Goal: Find specific page/section: Find specific page/section

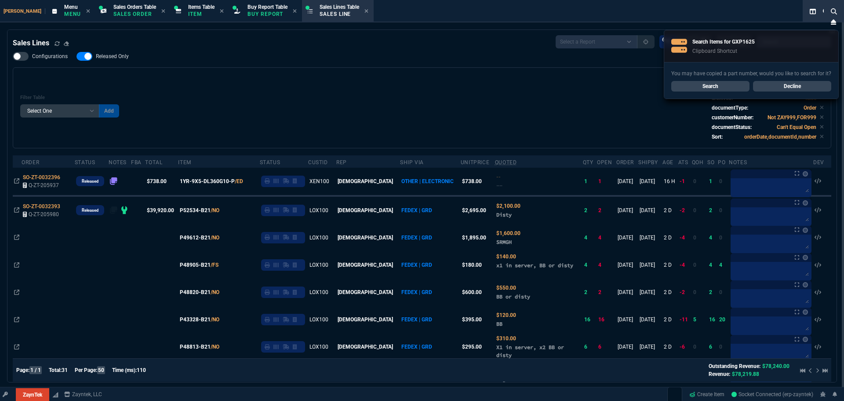
select select "9: OCAM"
select select
click at [252, 84] on div "Filter Table Select One Add Filter () Age () ATS () Cond (itemVariantCode) Cust…" at bounding box center [422, 108] width 804 height 66
click at [715, 86] on link "Search" at bounding box center [711, 86] width 78 height 11
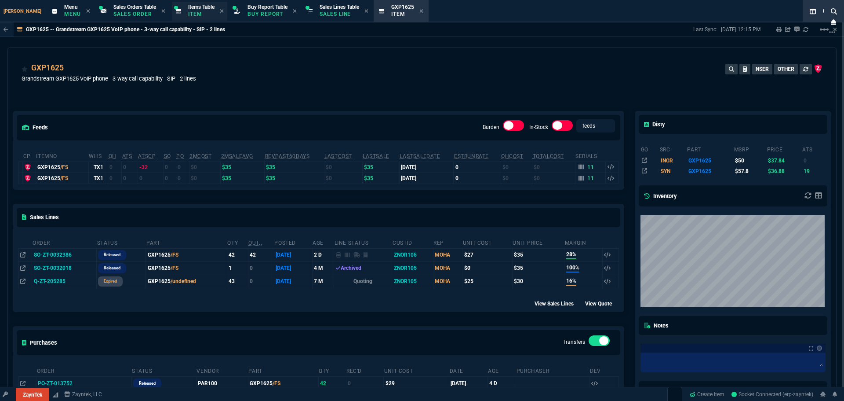
click at [188, 14] on p "Item" at bounding box center [201, 14] width 26 height 7
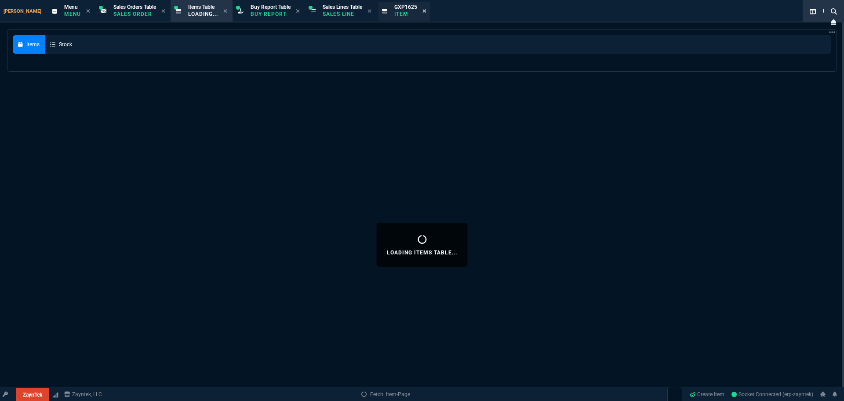
click at [423, 11] on icon at bounding box center [425, 11] width 4 height 4
select select
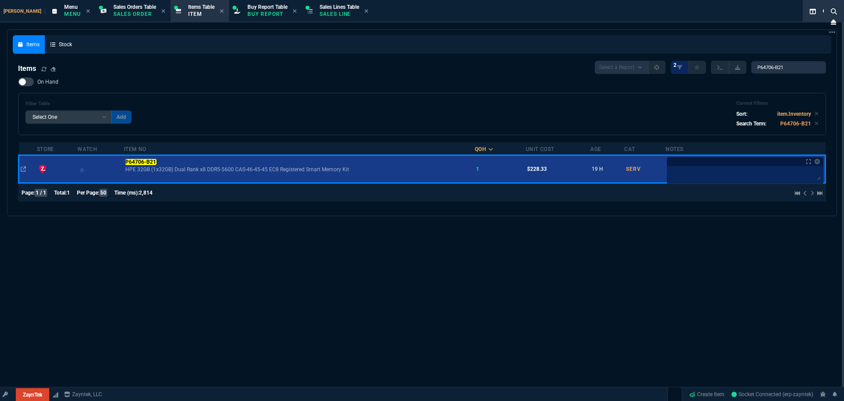
click at [358, 112] on div "Filter Table Select One Add Filter () Age () Cat (item.ItemCategoryCode) Item N…" at bounding box center [422, 113] width 793 height 27
click at [760, 70] on input "P64706-B21" at bounding box center [789, 67] width 75 height 12
paste input "A6UM2UT#ABA"
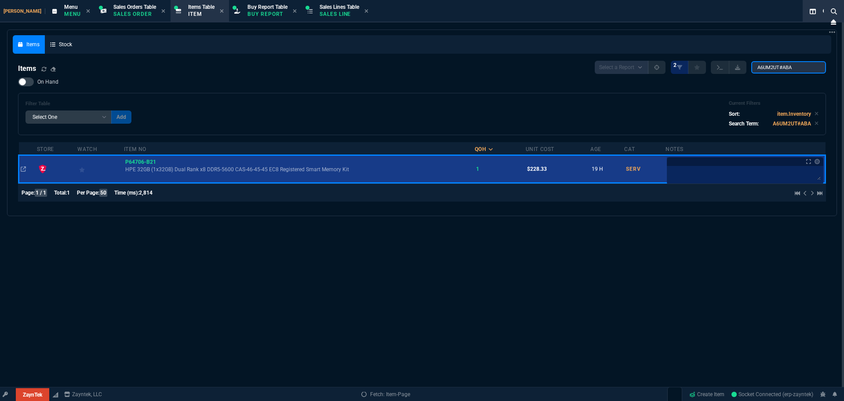
type input "A6UM2UT#ABA"
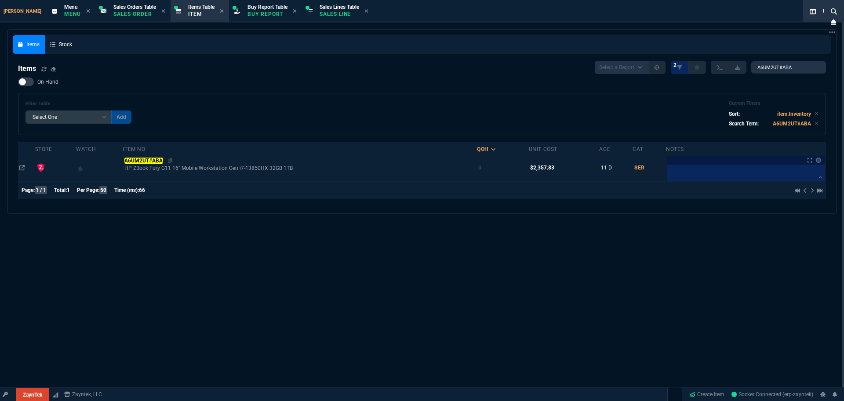
click at [155, 160] on mark "A6UM2UT#ABA" at bounding box center [143, 160] width 39 height 6
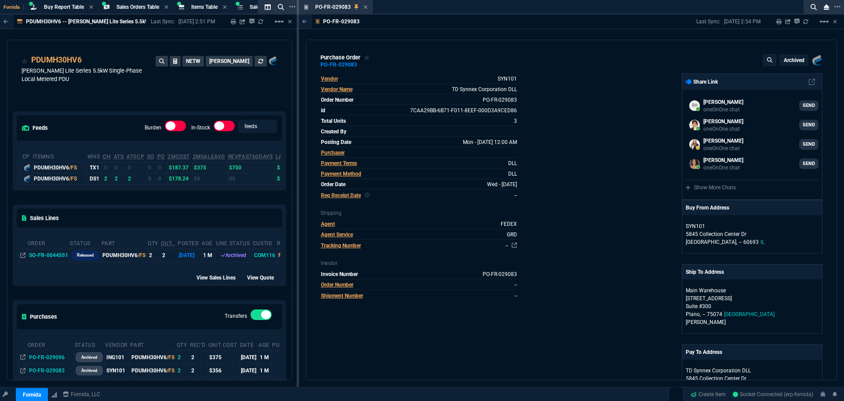
select select "9: OCAM"
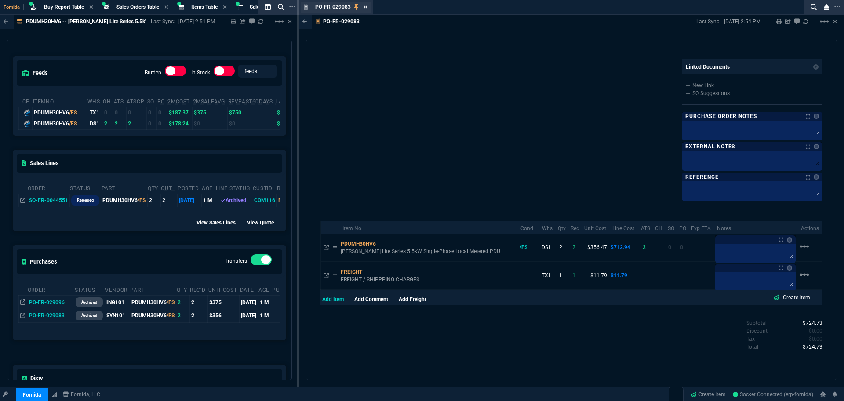
click at [364, 8] on icon at bounding box center [366, 6] width 4 height 5
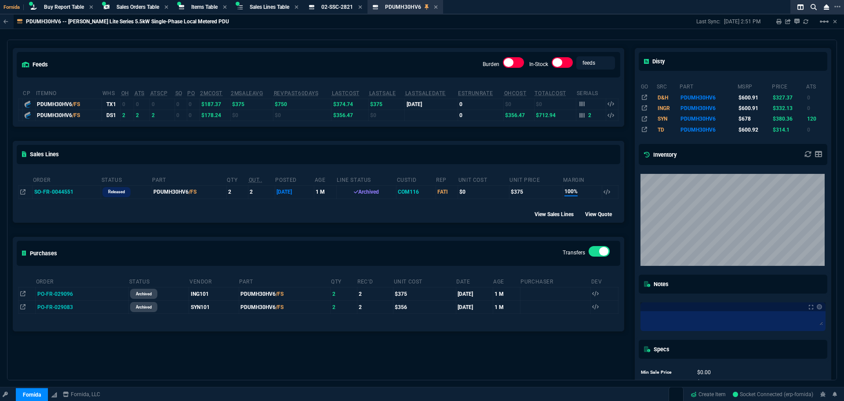
click at [359, 51] on div "feeds Burden In-Stock feeds prices" at bounding box center [318, 64] width 611 height 32
click at [212, 7] on span "Items Table" at bounding box center [204, 7] width 26 height 6
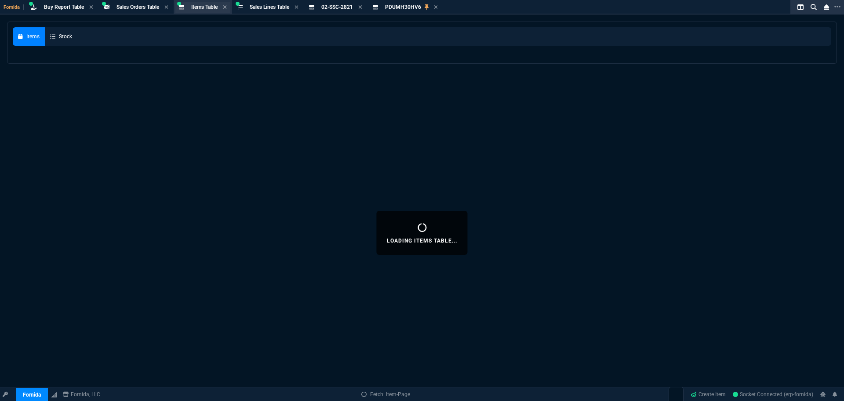
select select
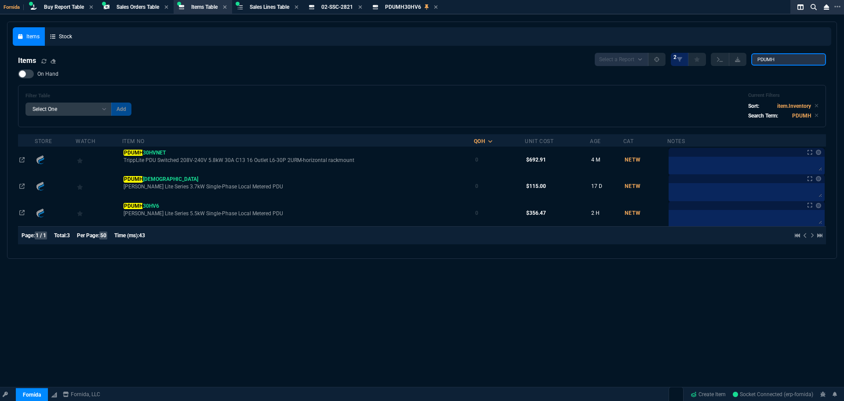
click at [772, 58] on input "PDUMH" at bounding box center [789, 59] width 75 height 12
paste input "A6UM2UT#ABA"
type input "A6UM2UT#ABA"
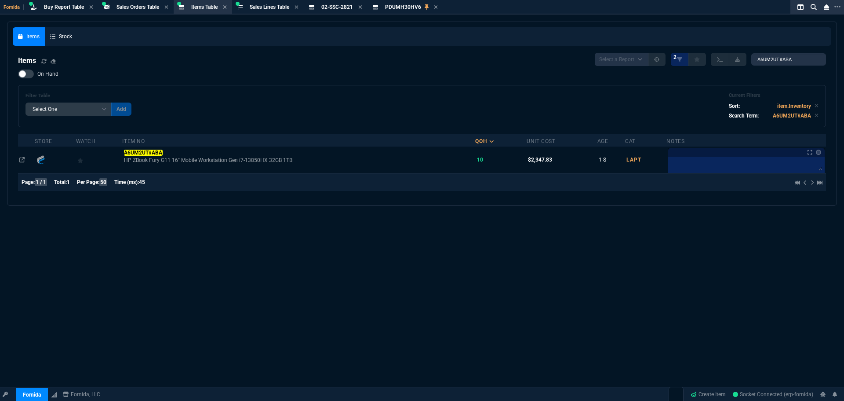
drag, startPoint x: 140, startPoint y: 148, endPoint x: 135, endPoint y: 149, distance: 4.4
click at [136, 149] on td "A6UM2UT#ABA HP ZBook Fury G11 16" Mobile Workstation Gen i7-13850HX 32GB 1TB" at bounding box center [298, 159] width 353 height 26
